Goal: Information Seeking & Learning: Understand process/instructions

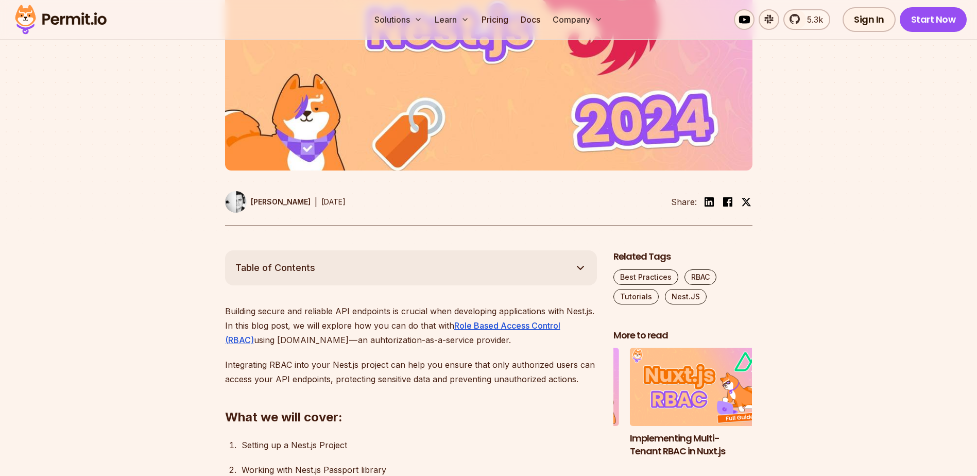
scroll to position [412, 0]
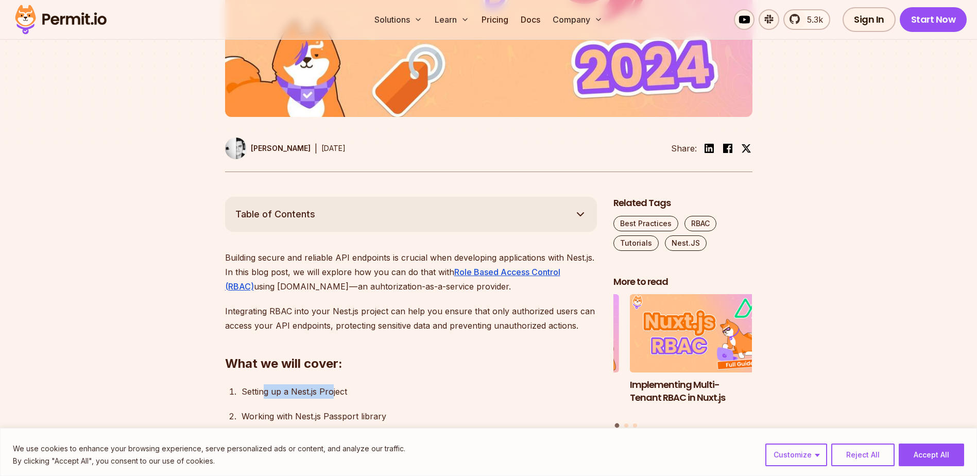
click at [334, 396] on div "Setting up a Nest.js Project" at bounding box center [419, 391] width 355 height 14
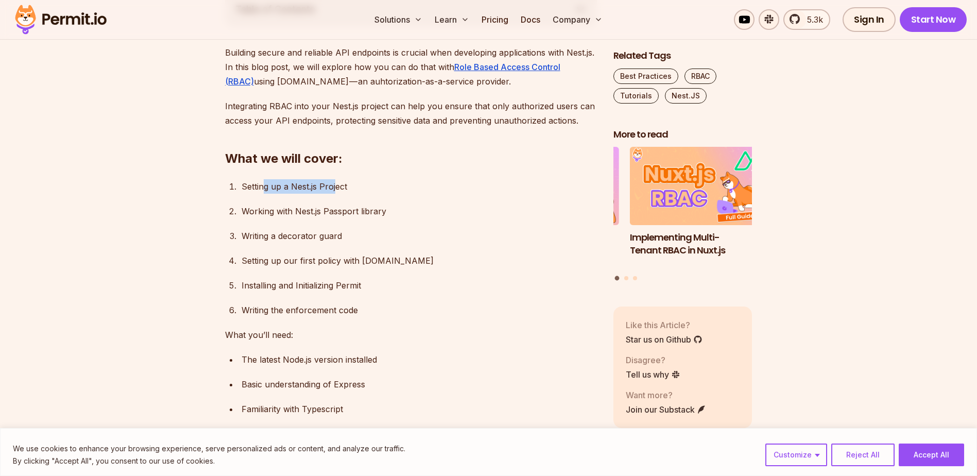
scroll to position [618, 0]
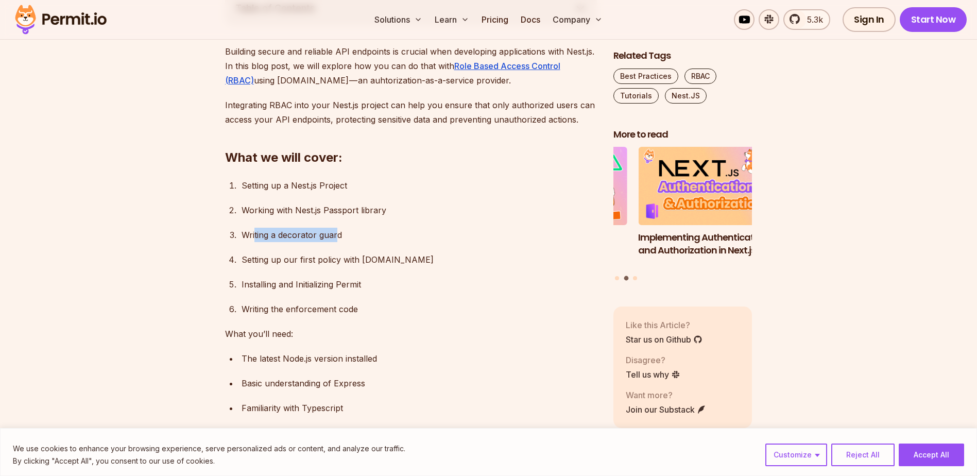
drag, startPoint x: 272, startPoint y: 231, endPoint x: 335, endPoint y: 235, distance: 62.5
click at [335, 235] on div "Writing a decorator guard" at bounding box center [419, 235] width 355 height 14
drag, startPoint x: 254, startPoint y: 262, endPoint x: 385, endPoint y: 260, distance: 130.3
click at [385, 260] on div "Setting up our first policy with [DOMAIN_NAME]" at bounding box center [419, 259] width 355 height 14
click at [383, 260] on div "Setting up our first policy with [DOMAIN_NAME]" at bounding box center [419, 259] width 355 height 14
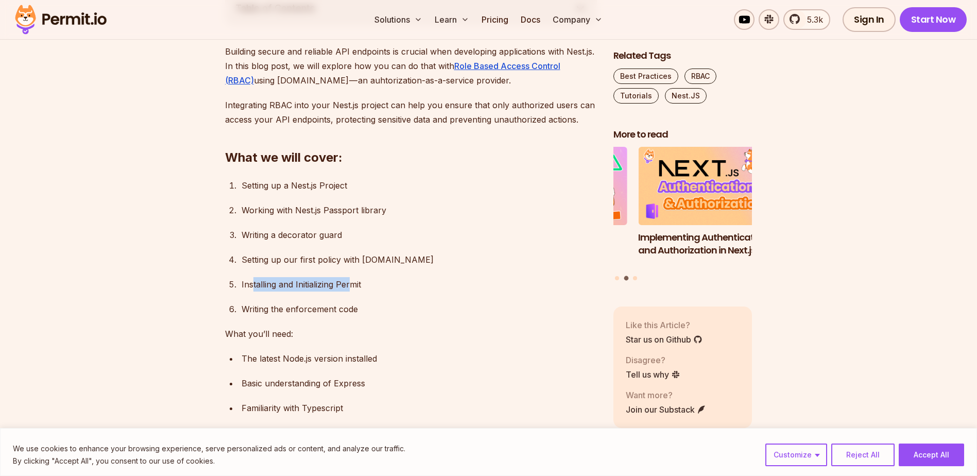
drag, startPoint x: 252, startPoint y: 286, endPoint x: 351, endPoint y: 283, distance: 98.9
click at [351, 283] on div "Installing and Initializing Permit" at bounding box center [419, 284] width 355 height 14
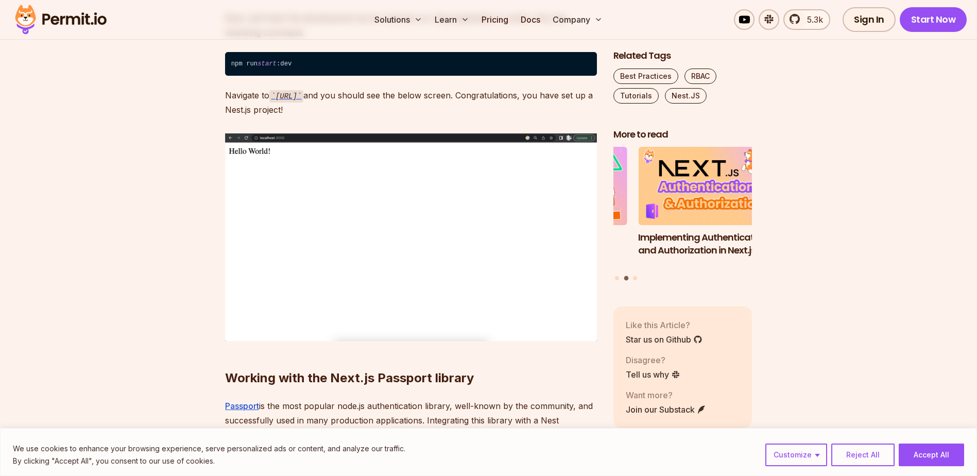
scroll to position [1597, 0]
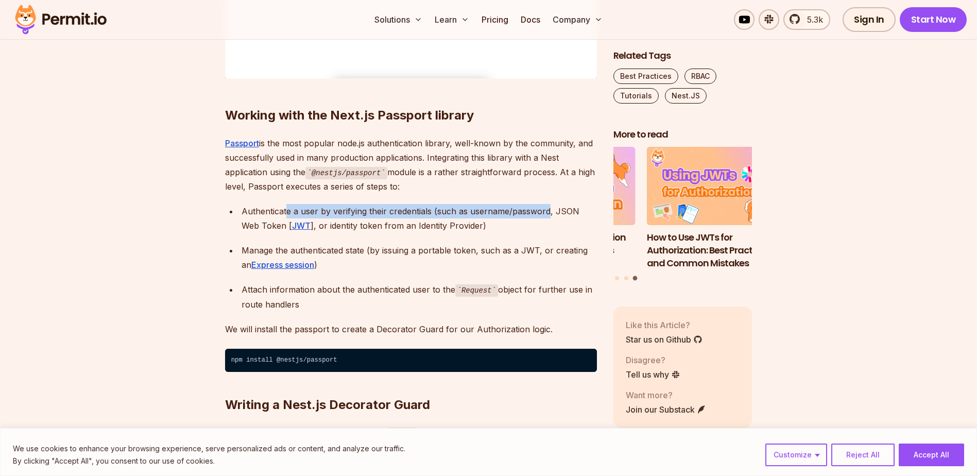
drag, startPoint x: 287, startPoint y: 213, endPoint x: 548, endPoint y: 208, distance: 260.7
click at [548, 208] on div "Authenticate a user by verifying their credentials (such as username/password, …" at bounding box center [419, 218] width 355 height 29
click at [567, 211] on div "Authenticate a user by verifying their credentials (such as username/password, …" at bounding box center [419, 218] width 355 height 29
drag, startPoint x: 490, startPoint y: 212, endPoint x: 590, endPoint y: 212, distance: 100.4
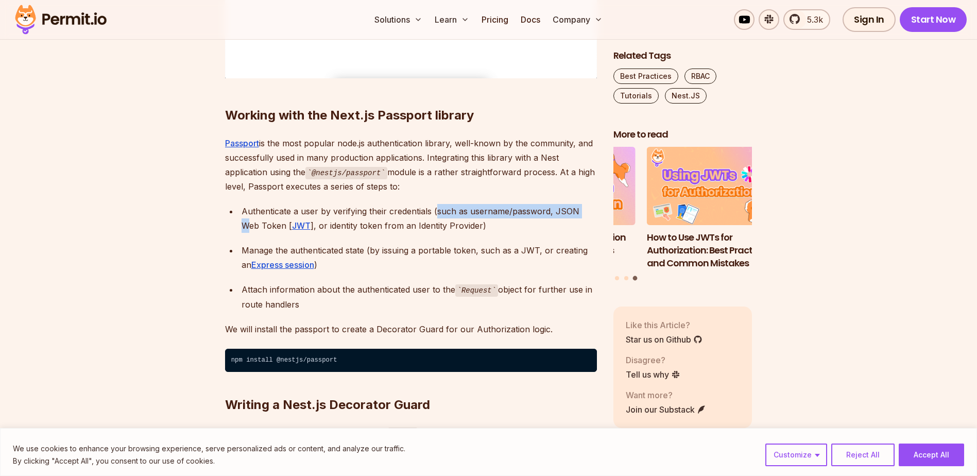
click at [592, 212] on div "Authenticate a user by verifying their credentials (such as username/password, …" at bounding box center [419, 218] width 355 height 29
drag, startPoint x: 305, startPoint y: 227, endPoint x: 420, endPoint y: 227, distance: 114.9
click at [418, 227] on div "Authenticate a user by verifying their credentials (such as username/password, …" at bounding box center [419, 218] width 355 height 29
click at [436, 225] on div "Authenticate a user by verifying their credentials (such as username/password, …" at bounding box center [419, 218] width 355 height 29
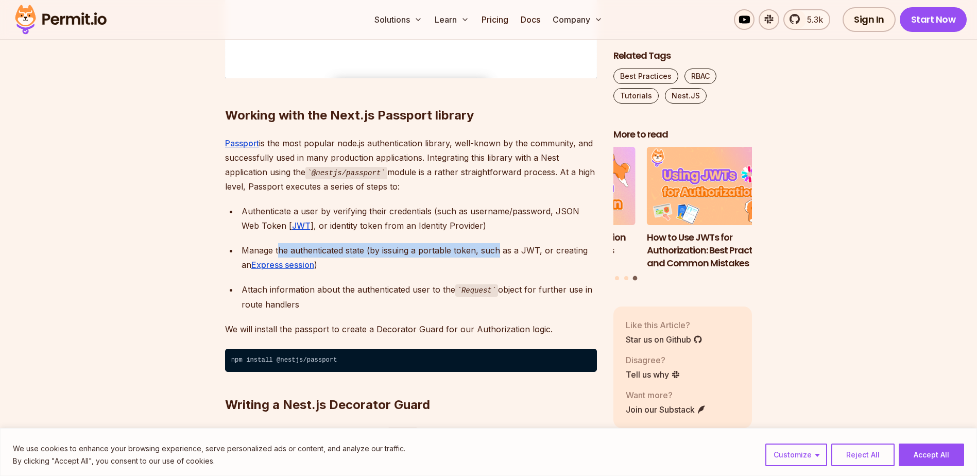
drag, startPoint x: 281, startPoint y: 252, endPoint x: 497, endPoint y: 249, distance: 216.3
click at [497, 249] on div "Manage the authenticated state (by issuing a portable token, such as a JWT, or …" at bounding box center [419, 257] width 355 height 29
click at [513, 244] on div "Manage the authenticated state (by issuing a portable token, such as a JWT, or …" at bounding box center [419, 257] width 355 height 29
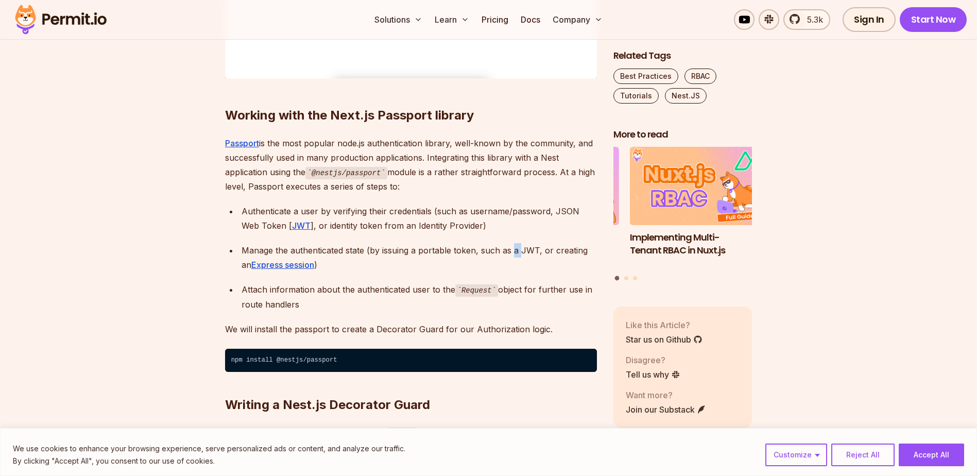
drag, startPoint x: 513, startPoint y: 244, endPoint x: 520, endPoint y: 243, distance: 7.3
click at [514, 244] on div "Manage the authenticated state (by issuing a portable token, such as a JWT, or …" at bounding box center [419, 257] width 355 height 29
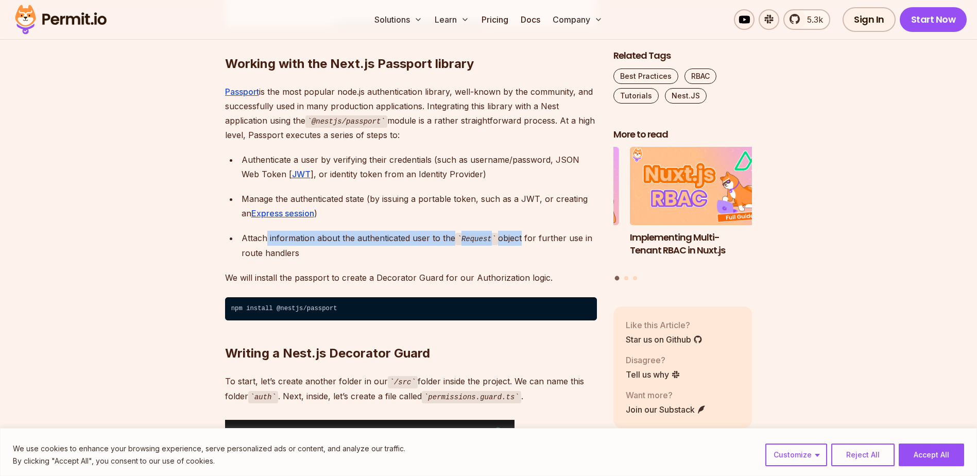
drag, startPoint x: 265, startPoint y: 236, endPoint x: 519, endPoint y: 236, distance: 253.4
click at [519, 236] on div "Attach information about the authenticated user to the Request object for furth…" at bounding box center [419, 245] width 355 height 29
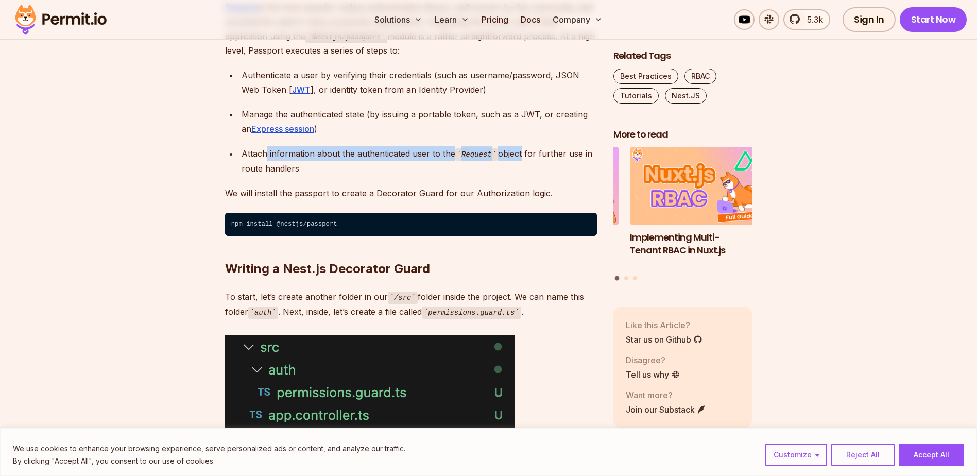
scroll to position [1803, 0]
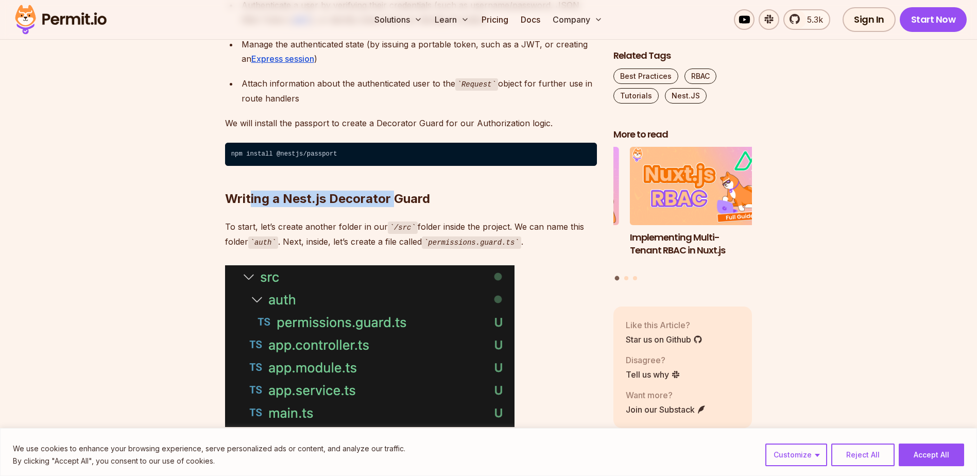
drag, startPoint x: 292, startPoint y: 193, endPoint x: 398, endPoint y: 196, distance: 106.1
click at [395, 196] on h2 "Writing a Nest.js Decorator Guard" at bounding box center [411, 178] width 372 height 58
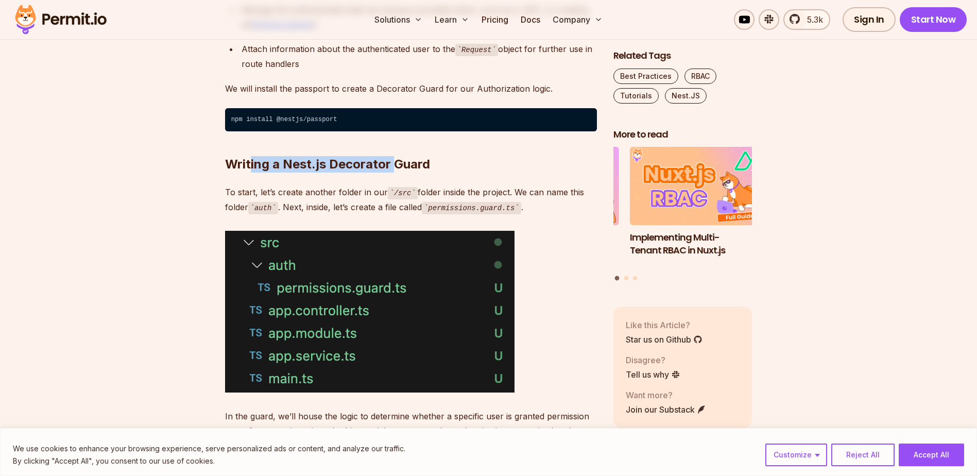
scroll to position [1854, 0]
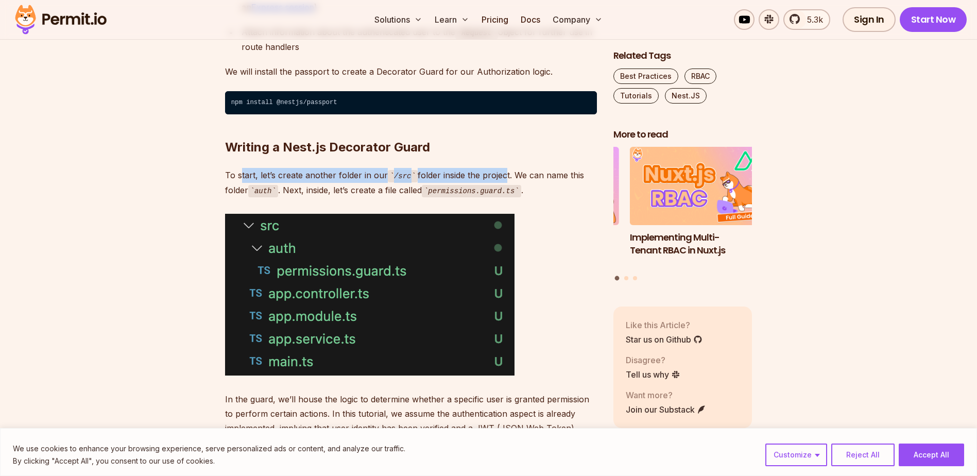
drag, startPoint x: 241, startPoint y: 172, endPoint x: 499, endPoint y: 170, distance: 258.6
click at [499, 170] on p "To start, let’s create another folder in our /src folder inside the project. We…" at bounding box center [411, 182] width 372 height 29
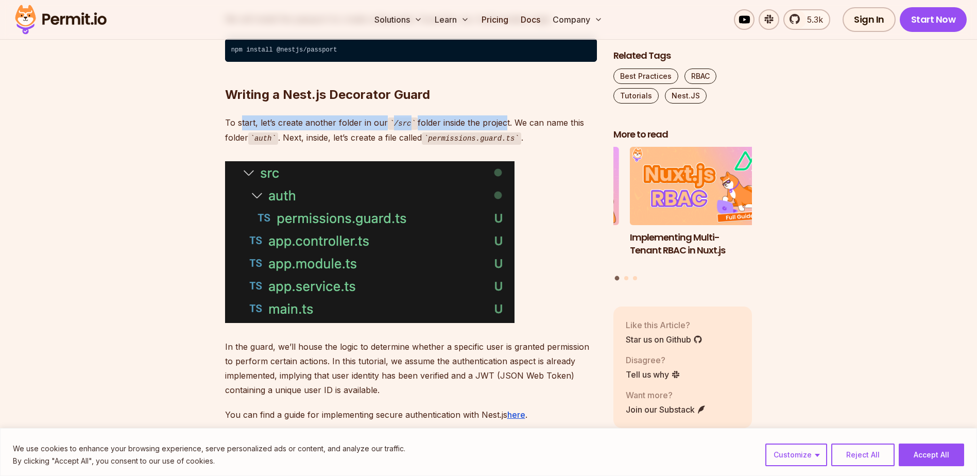
scroll to position [2060, 0]
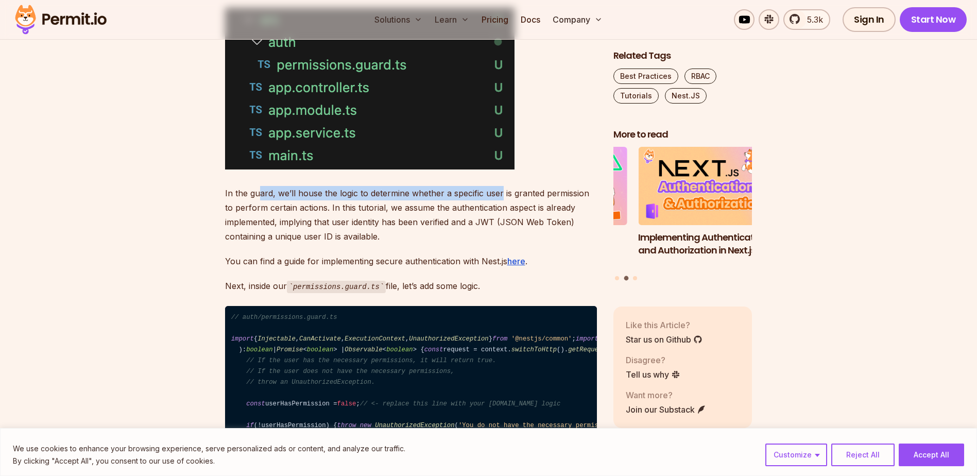
drag, startPoint x: 261, startPoint y: 193, endPoint x: 508, endPoint y: 192, distance: 246.7
click at [503, 193] on p "In the guard, we’ll house the logic to determine whether a specific user is gra…" at bounding box center [411, 215] width 372 height 58
click at [510, 192] on p "In the guard, we’ll house the logic to determine whether a specific user is gra…" at bounding box center [411, 215] width 372 height 58
click at [554, 192] on p "In the guard, we’ll house the logic to determine whether a specific user is gra…" at bounding box center [411, 215] width 372 height 58
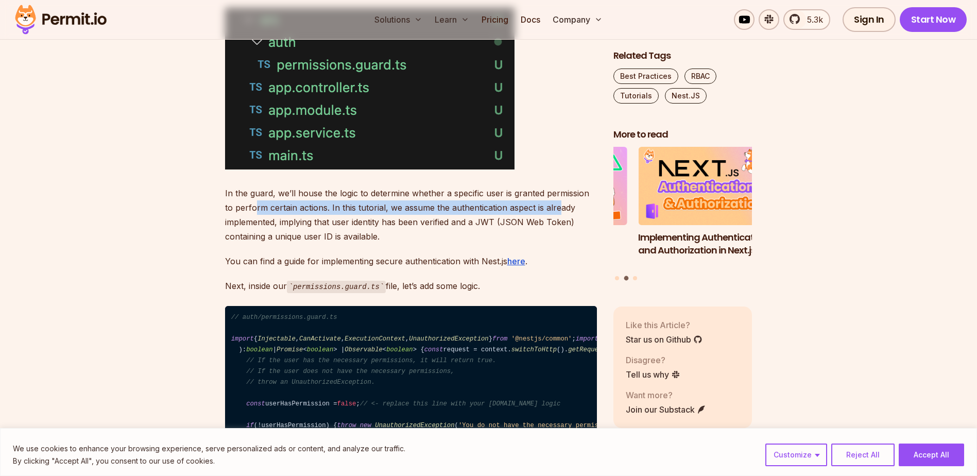
drag, startPoint x: 247, startPoint y: 211, endPoint x: 548, endPoint y: 209, distance: 300.8
click at [548, 209] on p "In the guard, we’ll house the logic to determine whether a specific user is gra…" at bounding box center [411, 215] width 372 height 58
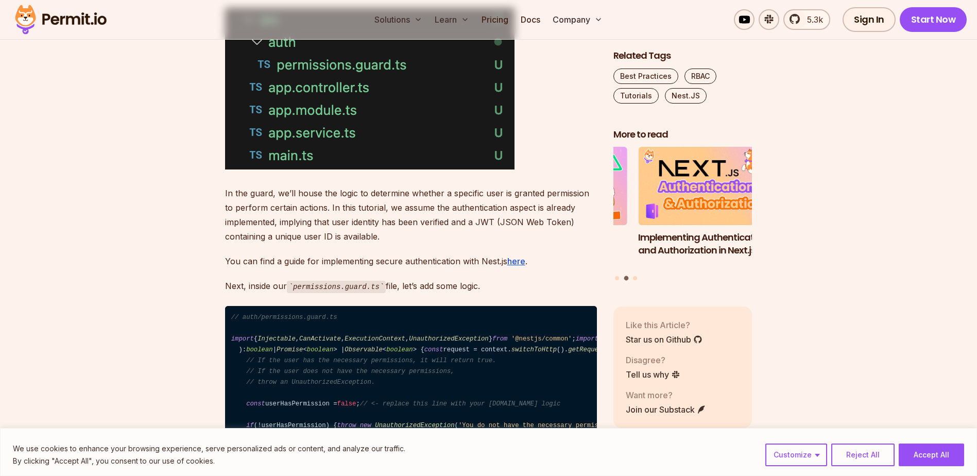
click at [481, 215] on p "In the guard, we’ll house the logic to determine whether a specific user is gra…" at bounding box center [411, 215] width 372 height 58
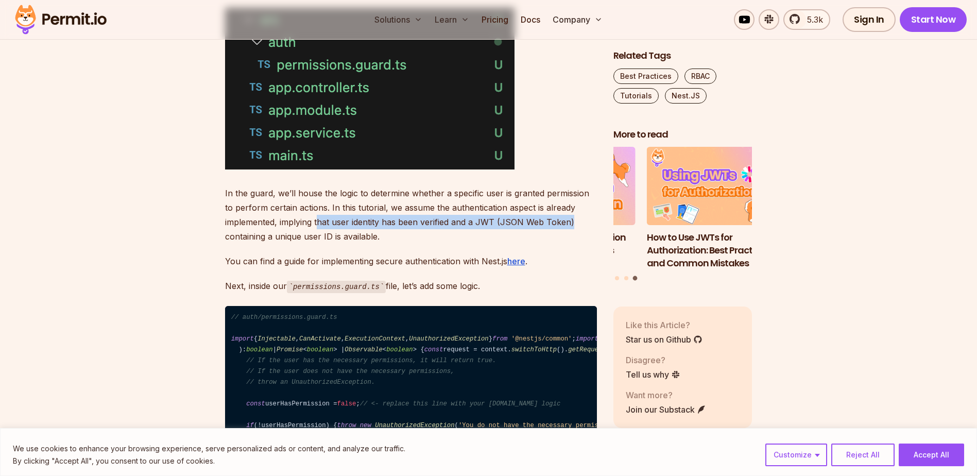
drag, startPoint x: 317, startPoint y: 223, endPoint x: 572, endPoint y: 217, distance: 255.0
click at [572, 217] on p "In the guard, we’ll house the logic to determine whether a specific user is gra…" at bounding box center [411, 215] width 372 height 58
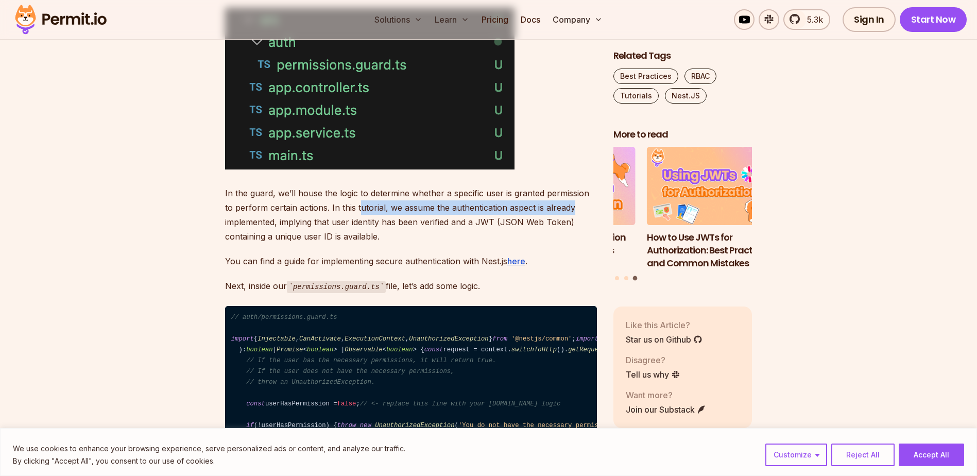
drag, startPoint x: 348, startPoint y: 204, endPoint x: 570, endPoint y: 205, distance: 222.0
click at [570, 205] on p "In the guard, we’ll house the logic to determine whether a specific user is gra…" at bounding box center [411, 215] width 372 height 58
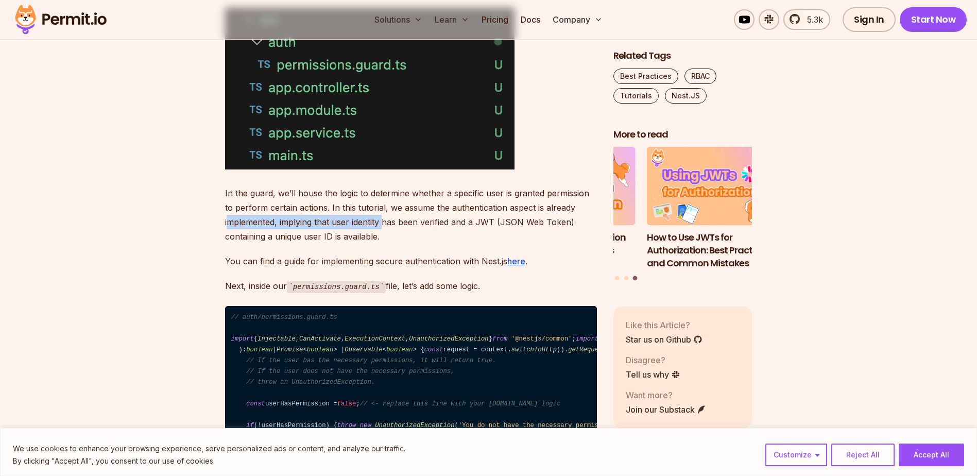
drag, startPoint x: 270, startPoint y: 227, endPoint x: 390, endPoint y: 221, distance: 120.7
click at [389, 221] on p "In the guard, we’ll house the logic to determine whether a specific user is gra…" at bounding box center [411, 215] width 372 height 58
click at [420, 219] on p "In the guard, we’ll house the logic to determine whether a specific user is gra…" at bounding box center [411, 215] width 372 height 58
click at [506, 219] on p "In the guard, we’ll house the logic to determine whether a specific user is gra…" at bounding box center [411, 215] width 372 height 58
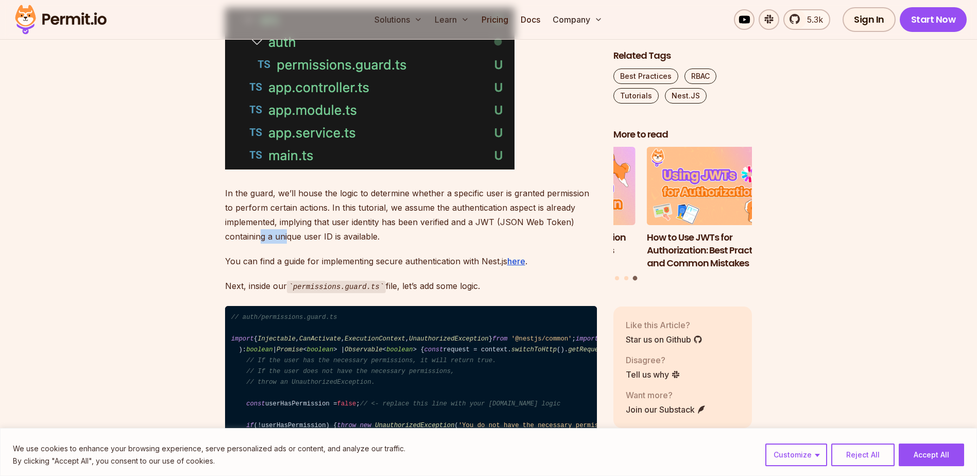
drag, startPoint x: 264, startPoint y: 237, endPoint x: 378, endPoint y: 233, distance: 114.4
click at [365, 232] on p "In the guard, we’ll house the logic to determine whether a specific user is gra…" at bounding box center [411, 215] width 372 height 58
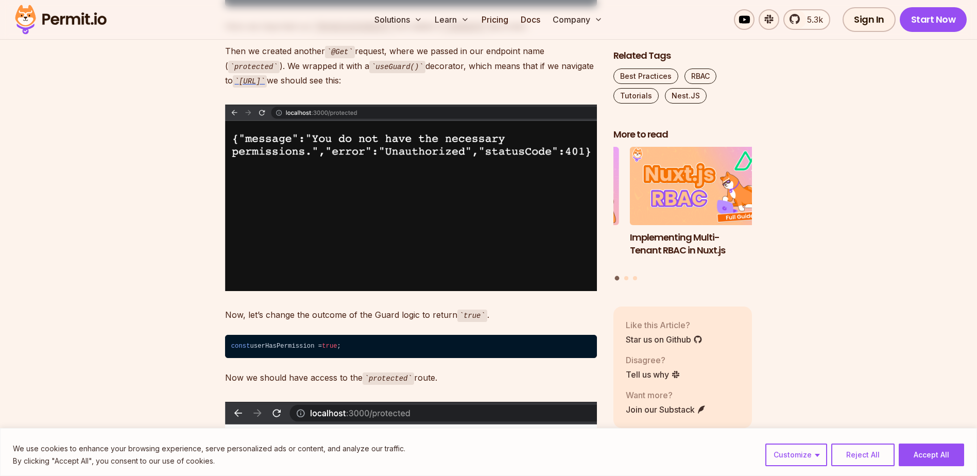
scroll to position [2678, 0]
